Goal: Find specific page/section: Find specific page/section

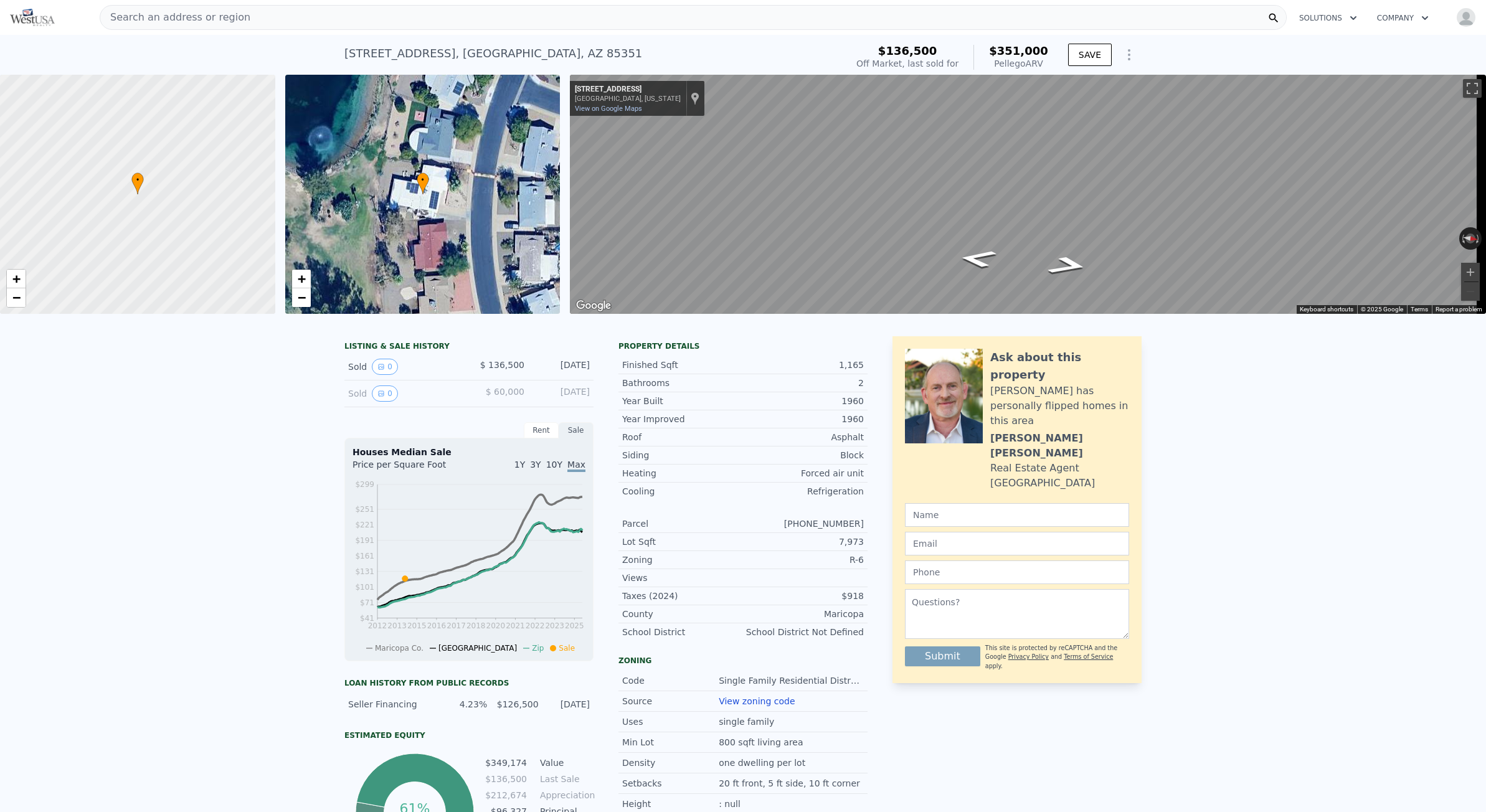
click at [196, 25] on div "Search an address or region" at bounding box center [175, 18] width 150 height 24
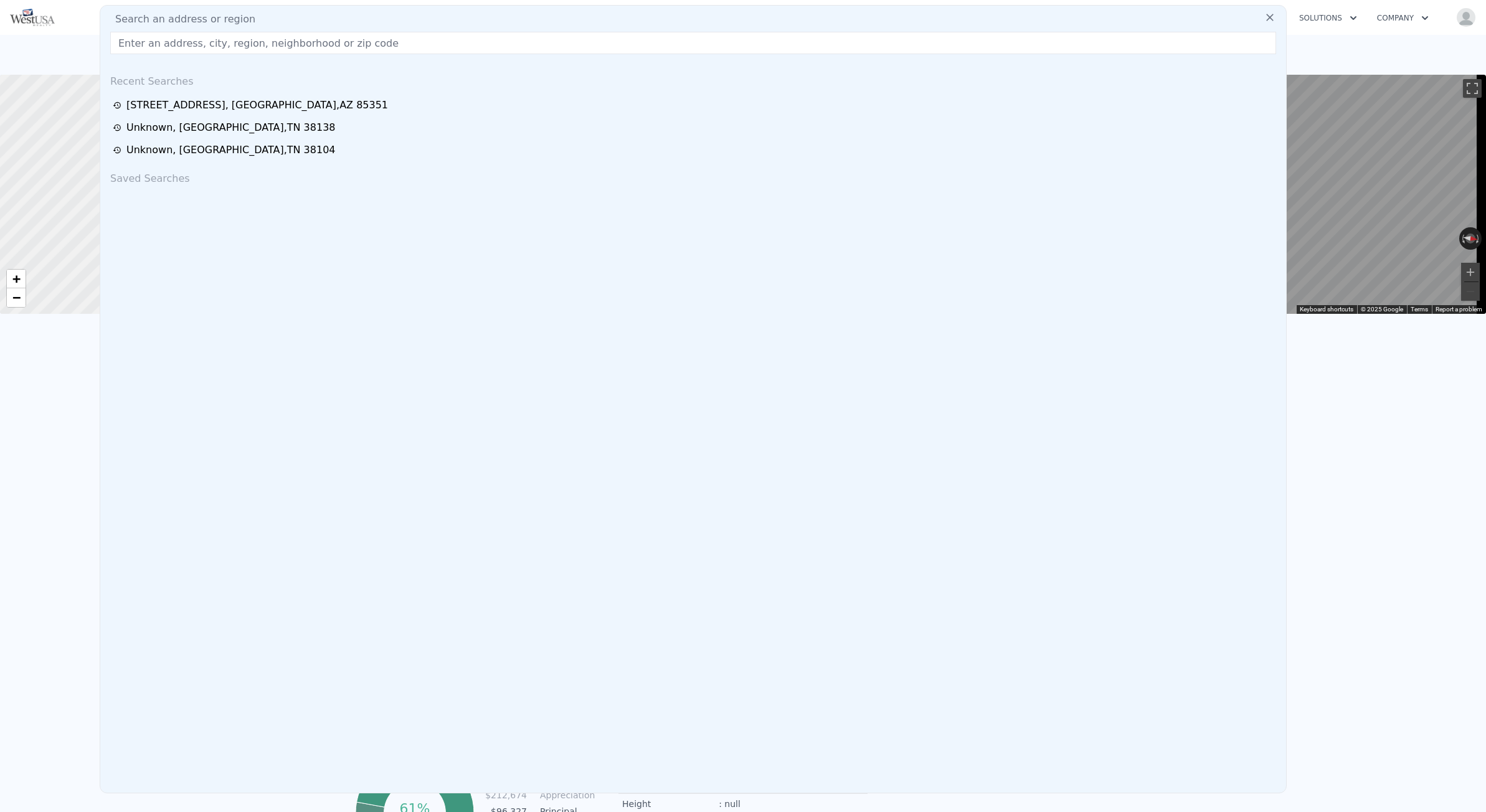
click at [187, 41] on input "text" at bounding box center [693, 43] width 1166 height 22
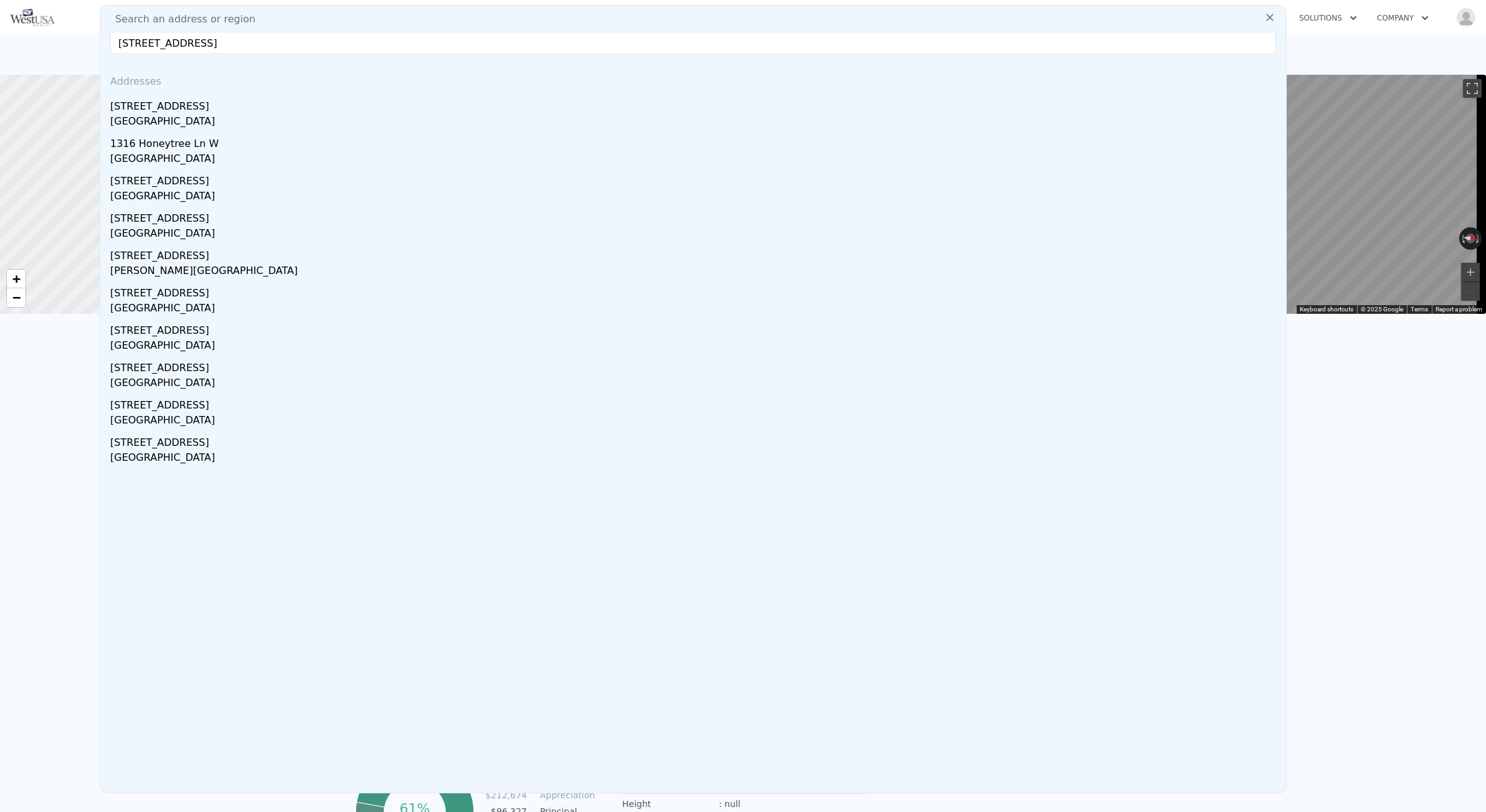
drag, startPoint x: 333, startPoint y: 50, endPoint x: 202, endPoint y: 22, distance: 134.0
click at [203, 22] on div "Search an address or region 1316 Pleasant Pl, Lakeland, FL 33801 Addresses 1316…" at bounding box center [693, 399] width 1187 height 788
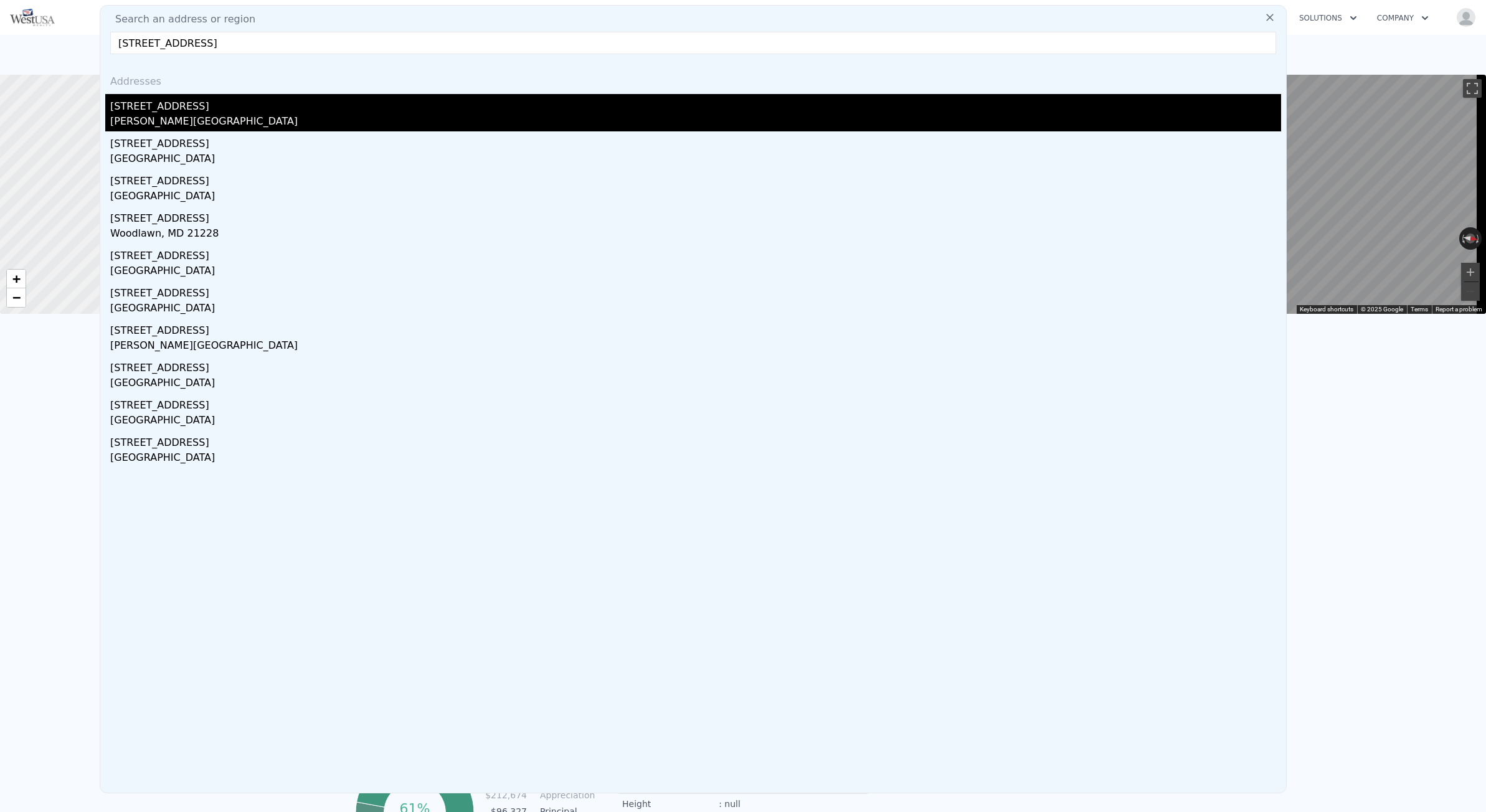
type input "1316 Pleasant Pl,"
click at [269, 107] on div "1316 Pleasant Pl" at bounding box center [695, 104] width 1170 height 20
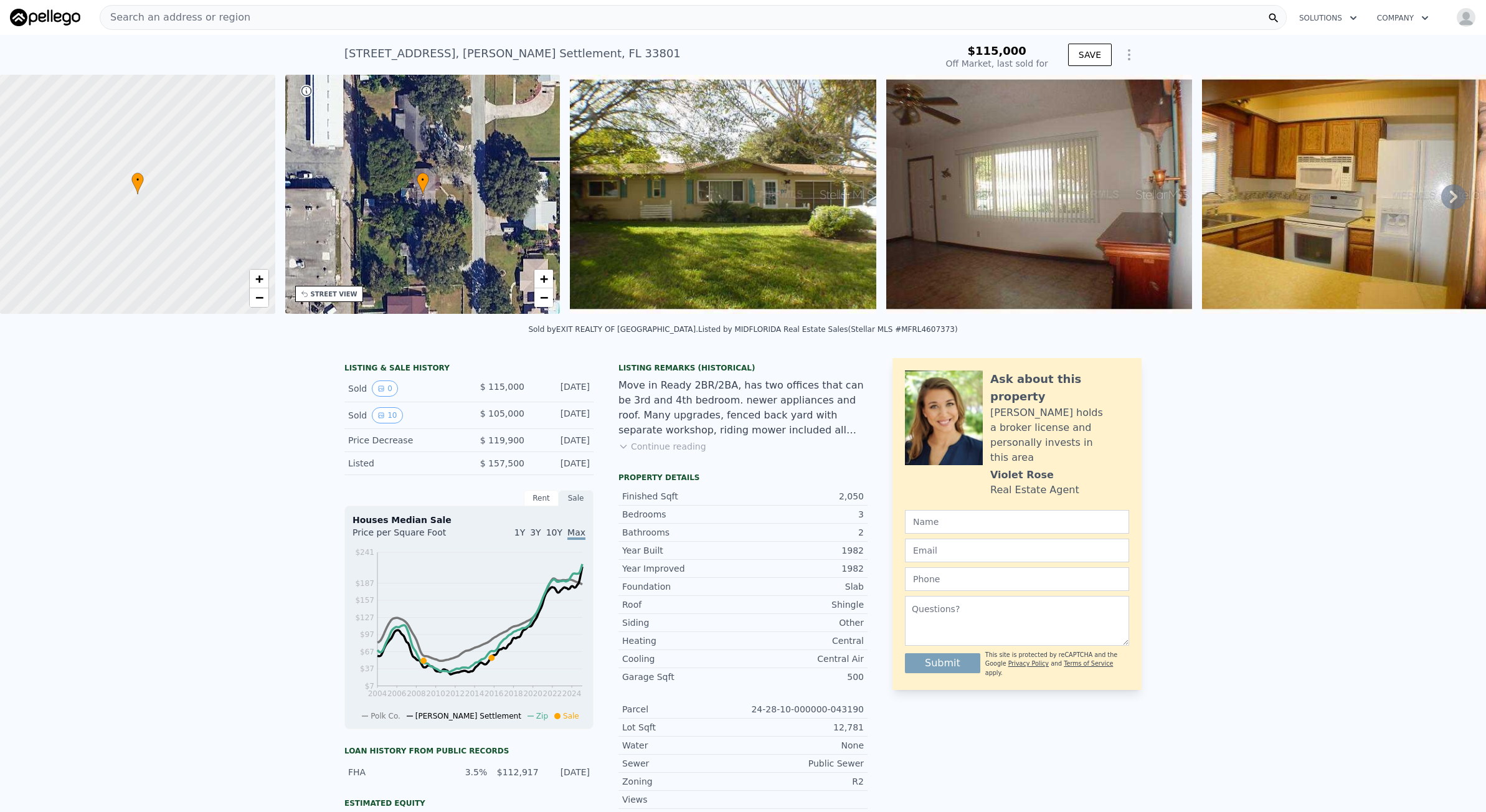
type input "$ 371,000"
type input "$ 235,333"
click at [234, 31] on div "Search an address or region Solutions Company Open main menu Open user menu" at bounding box center [743, 18] width 1466 height 30
click at [207, 22] on span "Search an address or region" at bounding box center [175, 17] width 150 height 15
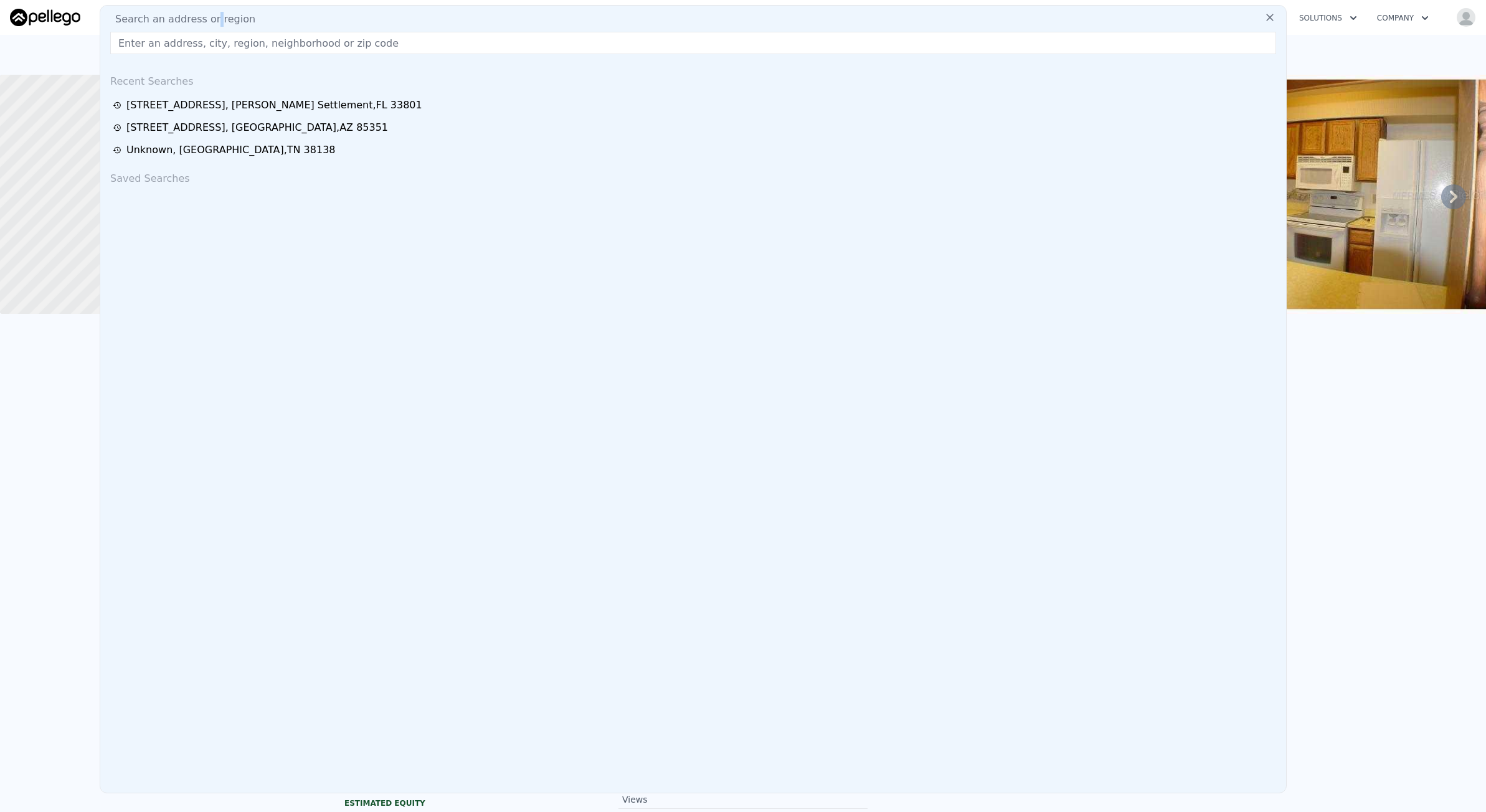
click at [207, 22] on span "Search an address or region" at bounding box center [180, 19] width 150 height 15
click at [210, 49] on input "text" at bounding box center [693, 43] width 1166 height 22
paste input "7479 Dove Field Cv, Germantown, TN 38138"
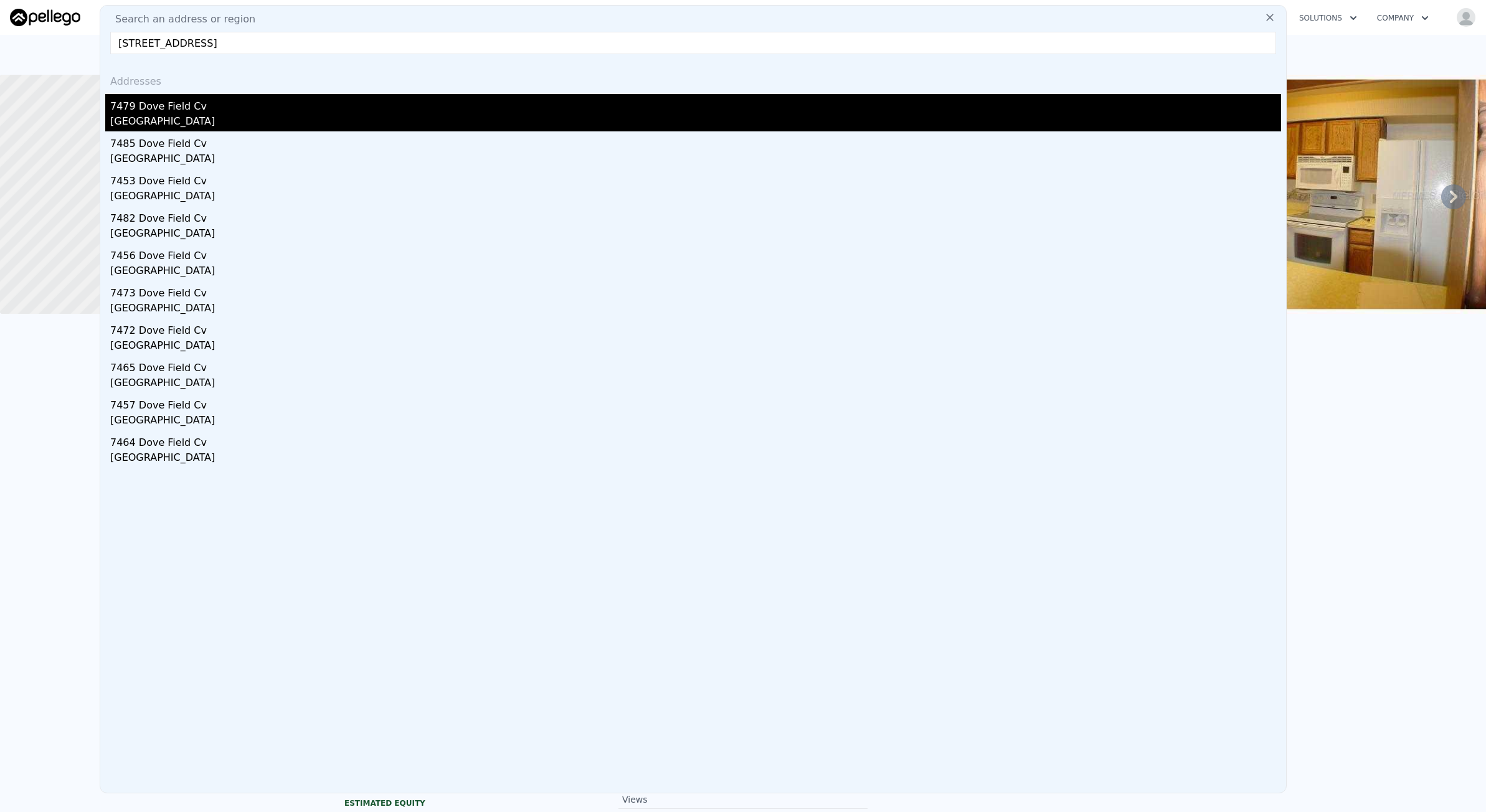
type input "7479 Dove Field Cv, Germantown, TN 38138"
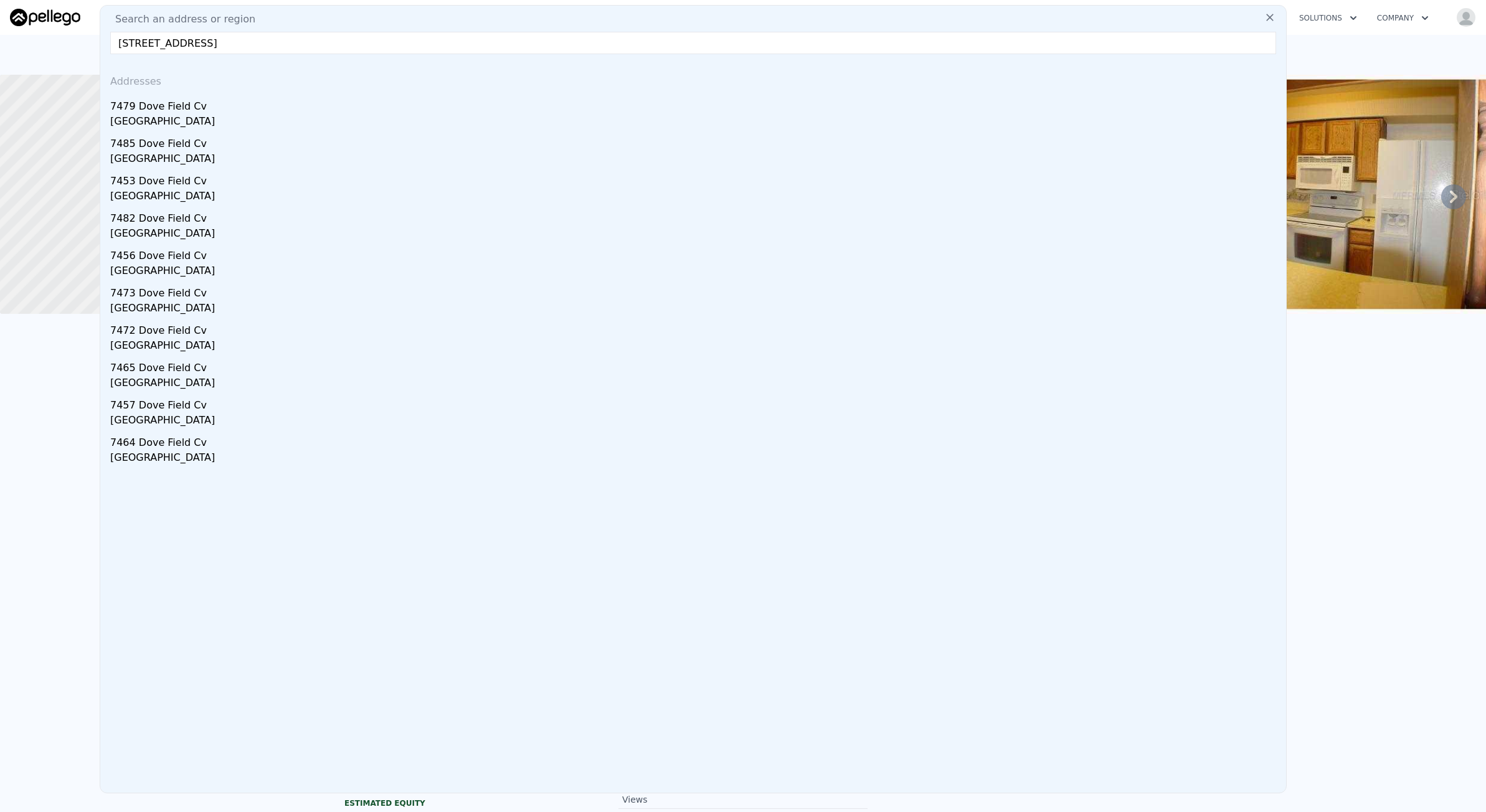
drag, startPoint x: 190, startPoint y: 109, endPoint x: 48, endPoint y: 109, distance: 142.0
click at [190, 109] on div "7479 Dove Field Cv" at bounding box center [695, 104] width 1170 height 20
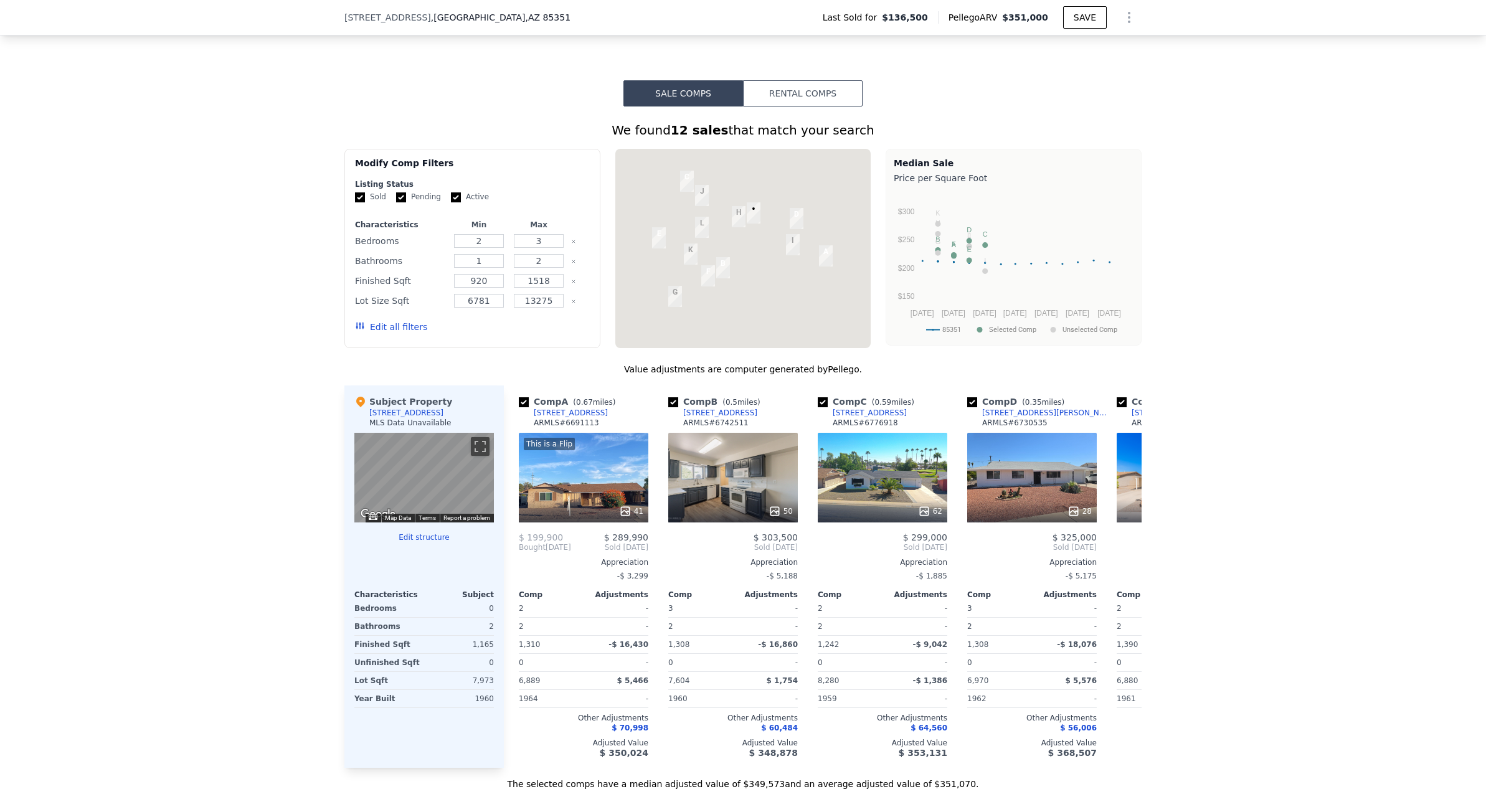
scroll to position [930, 0]
